Goal: Task Accomplishment & Management: Manage account settings

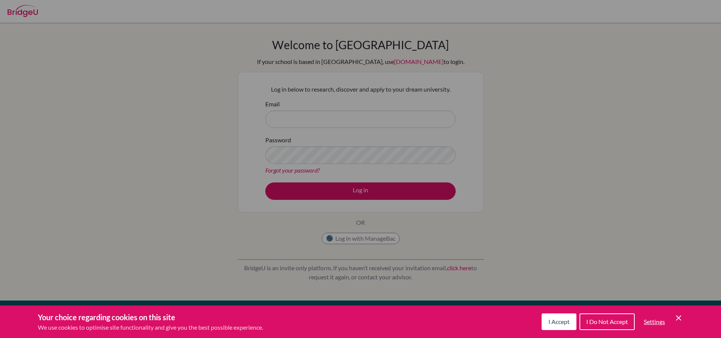
click at [549, 317] on button "I Accept" at bounding box center [558, 321] width 35 height 17
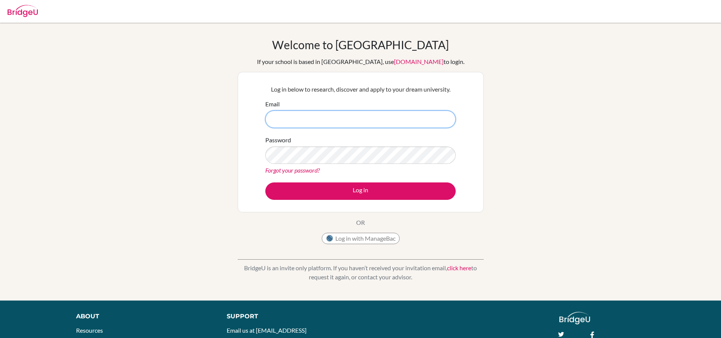
click at [336, 124] on input "Email" at bounding box center [360, 118] width 190 height 17
type input "[EMAIL_ADDRESS][DOMAIN_NAME]"
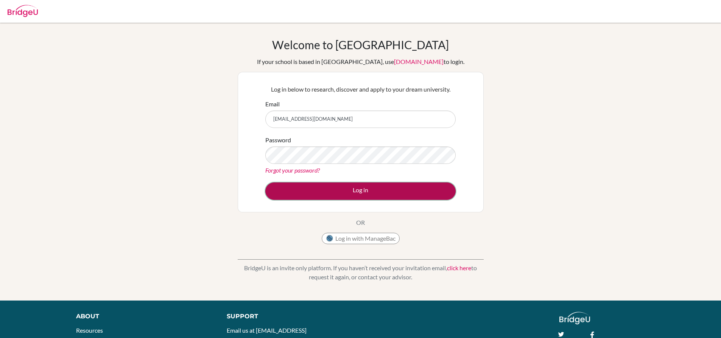
click at [343, 186] on button "Log in" at bounding box center [360, 190] width 190 height 17
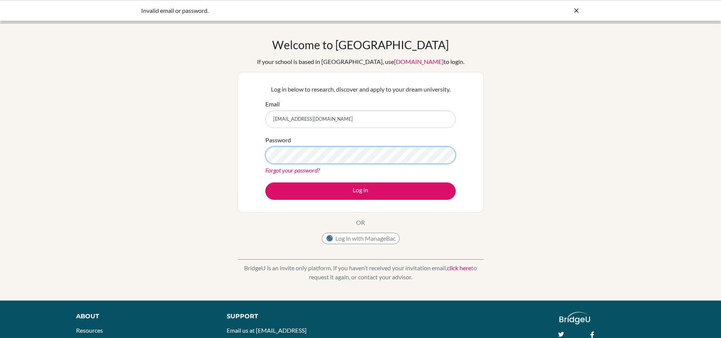
click at [265, 182] on button "Log in" at bounding box center [360, 190] width 190 height 17
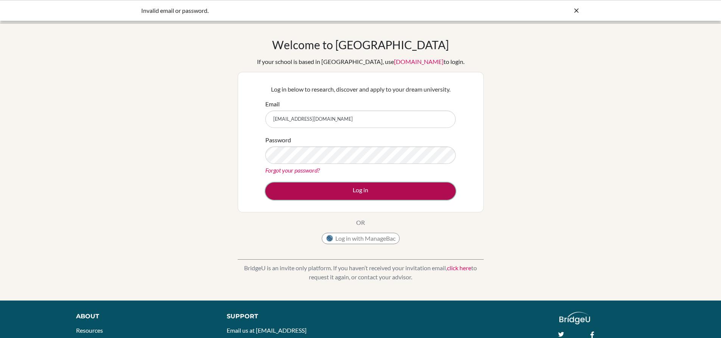
click at [368, 188] on button "Log in" at bounding box center [360, 190] width 190 height 17
click at [366, 188] on button "Log in" at bounding box center [360, 190] width 190 height 17
